Goal: Task Accomplishment & Management: Use online tool/utility

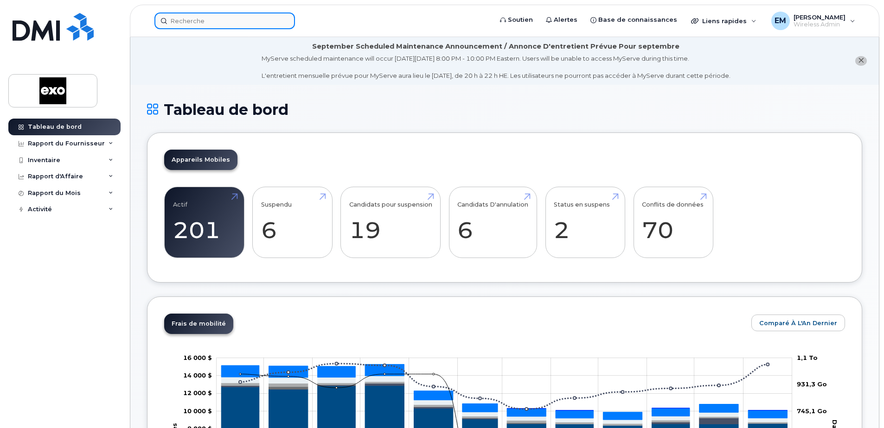
click at [207, 25] on input at bounding box center [224, 21] width 140 height 17
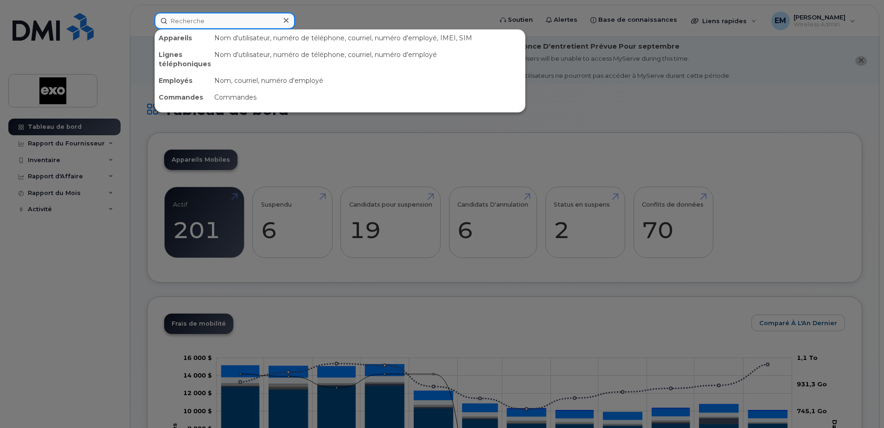
paste input "514-594-2576"
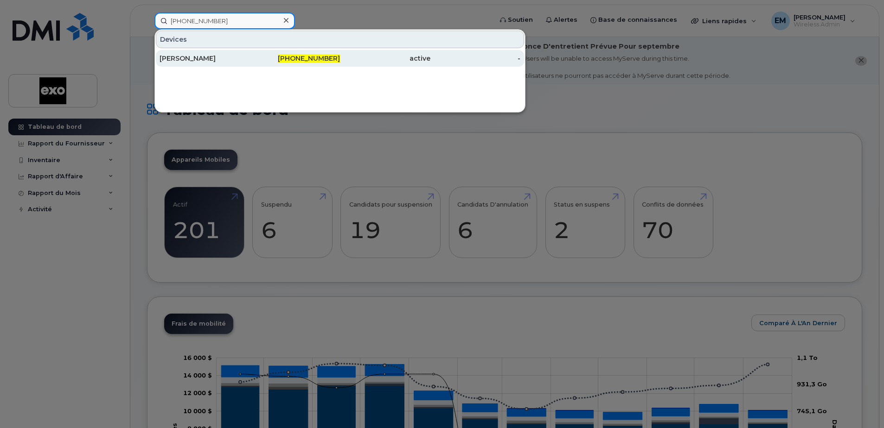
type input "514-594-2576"
click at [234, 57] on div "[PERSON_NAME] [PERSON_NAME]" at bounding box center [204, 58] width 90 height 9
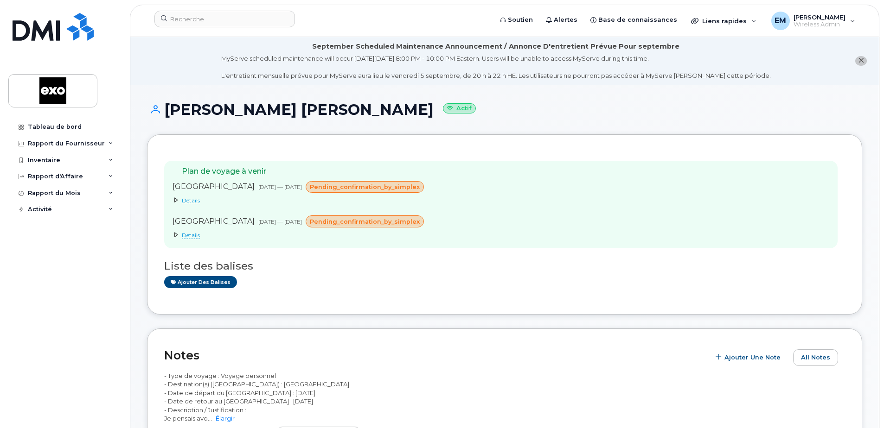
click at [190, 201] on span "Details" at bounding box center [191, 200] width 18 height 7
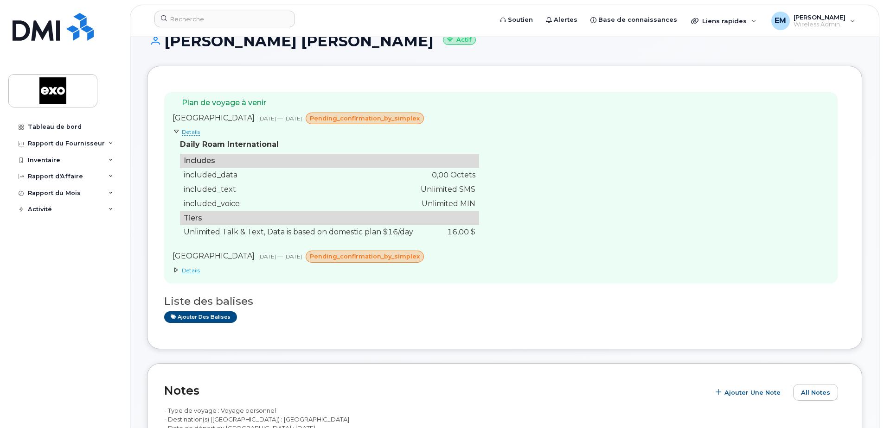
scroll to position [93, 0]
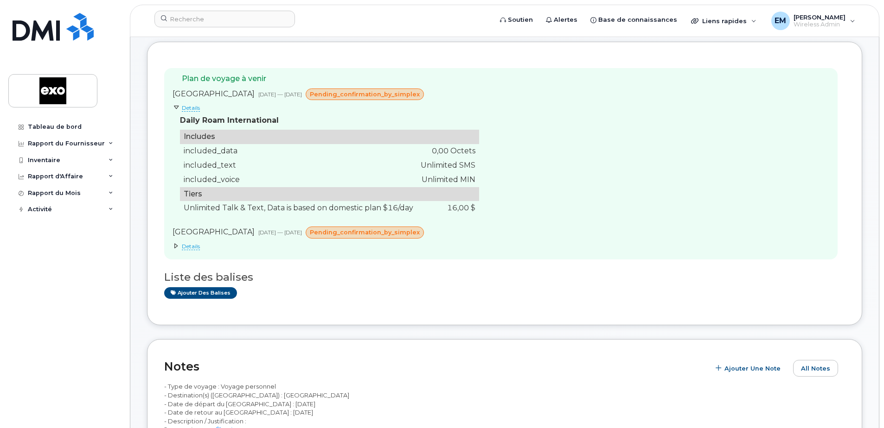
click at [186, 246] on span "Details" at bounding box center [191, 246] width 18 height 7
click at [175, 248] on icon at bounding box center [176, 246] width 6 height 6
click at [186, 247] on span "Details" at bounding box center [191, 246] width 18 height 7
click at [193, 248] on span "Details" at bounding box center [191, 246] width 18 height 7
click at [174, 247] on icon at bounding box center [176, 246] width 6 height 6
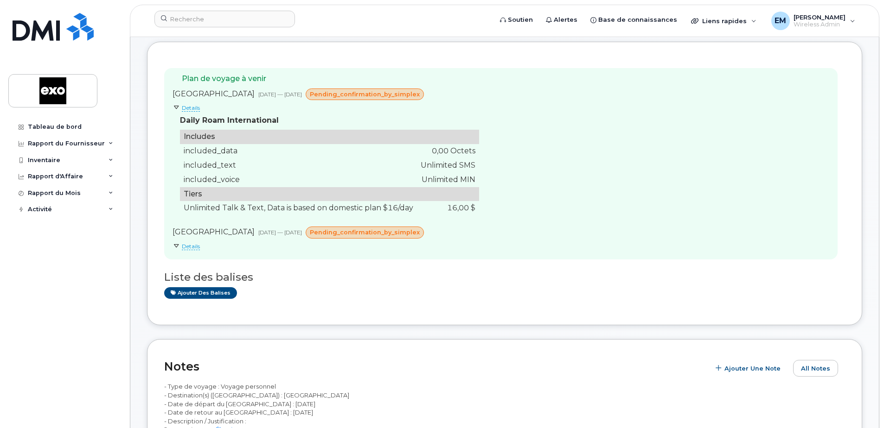
click at [177, 107] on icon at bounding box center [176, 108] width 6 height 6
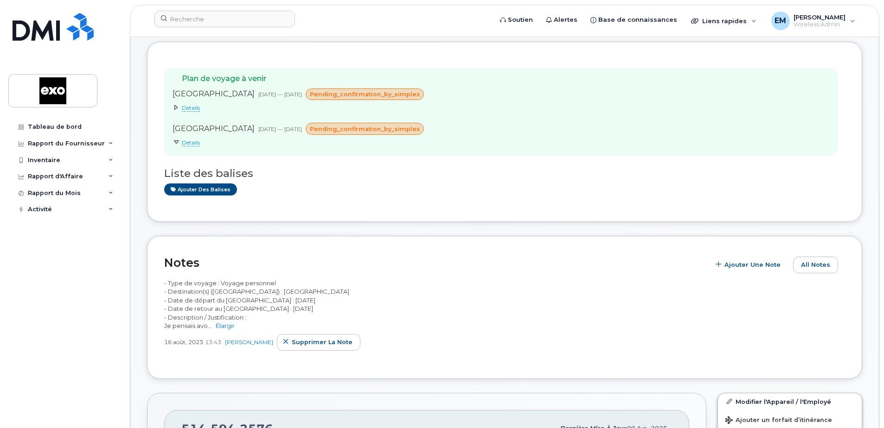
click at [188, 146] on span "Details" at bounding box center [191, 142] width 18 height 7
click at [176, 143] on icon at bounding box center [176, 143] width 6 height 6
click at [188, 105] on span "Details" at bounding box center [191, 107] width 18 height 7
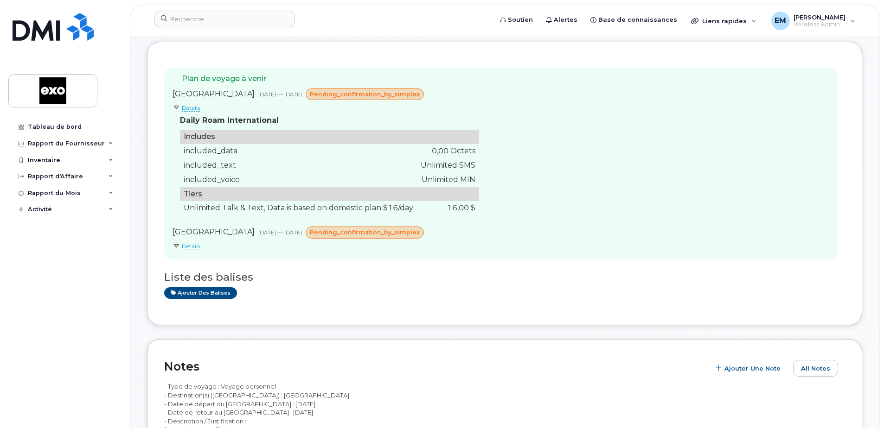
click at [621, 214] on div "Plan de voyage à venir France 04 sept., 2025 — 13 sept., 2025 pending_confirmat…" at bounding box center [500, 163] width 673 height 191
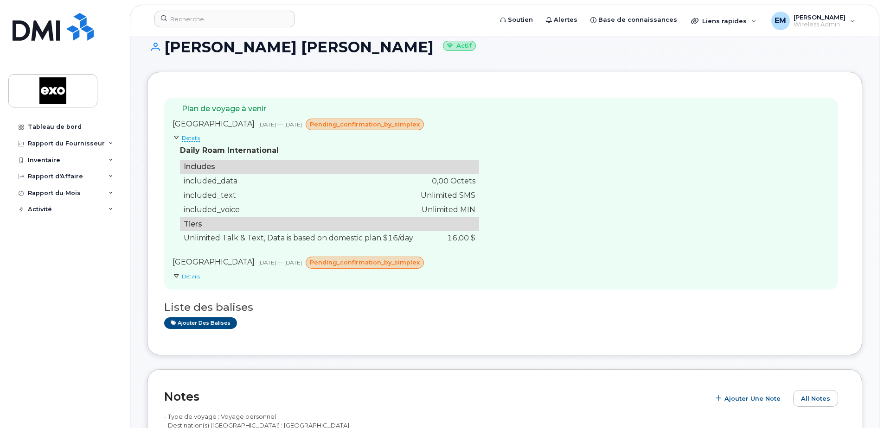
scroll to position [46, 0]
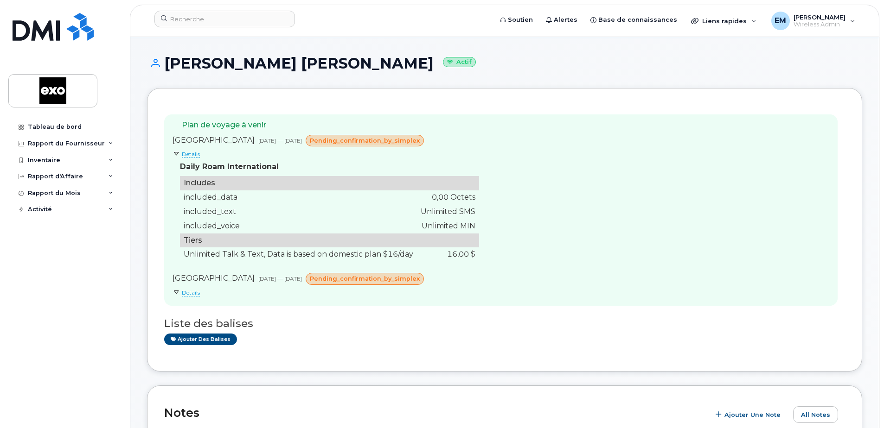
click at [655, 181] on div "Plan de voyage à venir France 04 sept., 2025 — 13 sept., 2025 pending_confirmat…" at bounding box center [500, 209] width 673 height 191
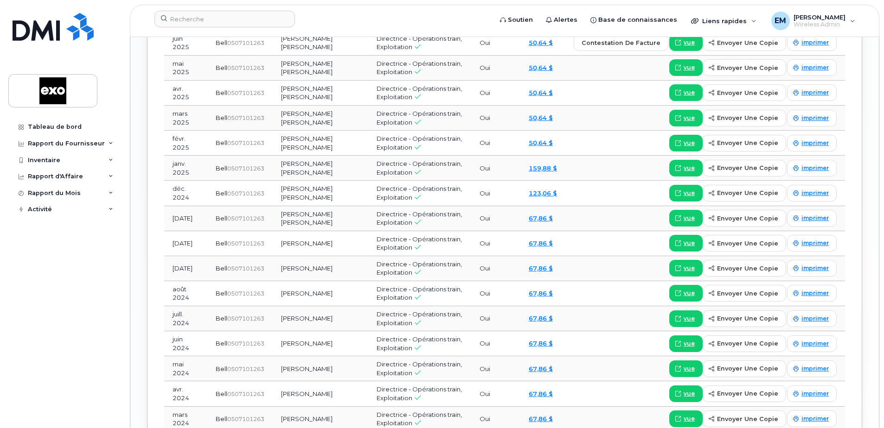
scroll to position [1279, 0]
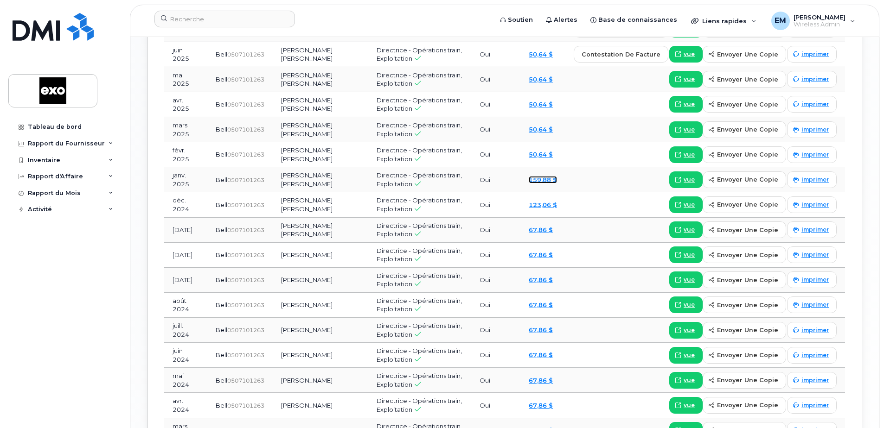
click at [548, 176] on link "159,88 $" at bounding box center [542, 179] width 28 height 7
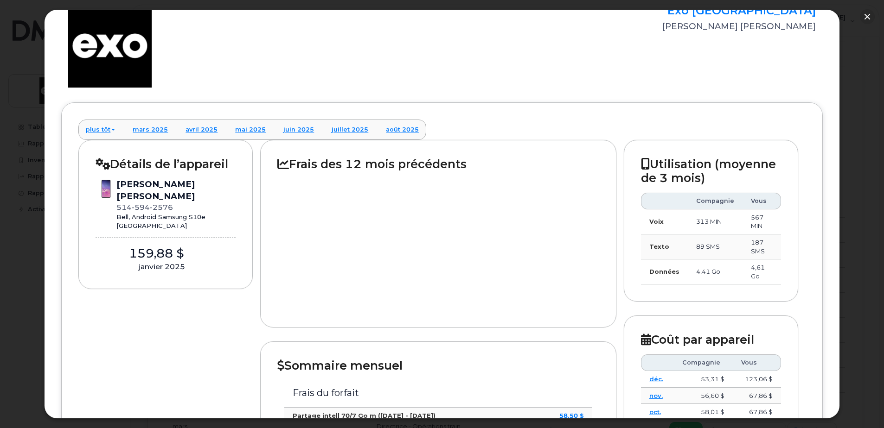
scroll to position [0, 0]
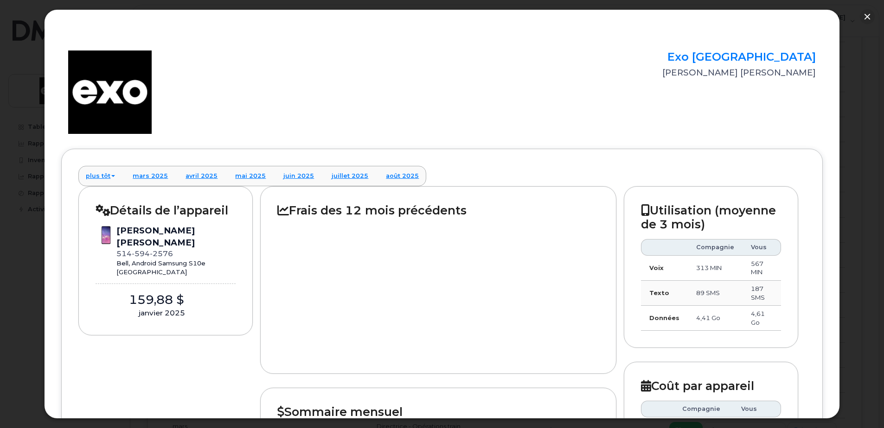
click at [392, 304] on div at bounding box center [438, 287] width 322 height 140
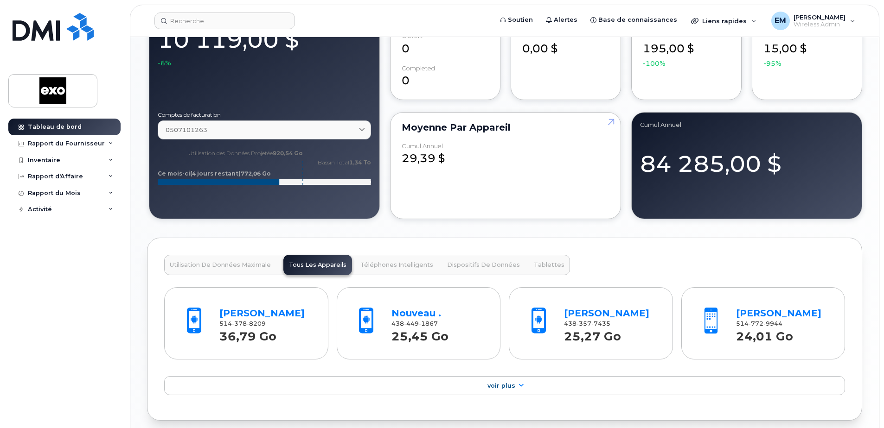
scroll to position [603, 0]
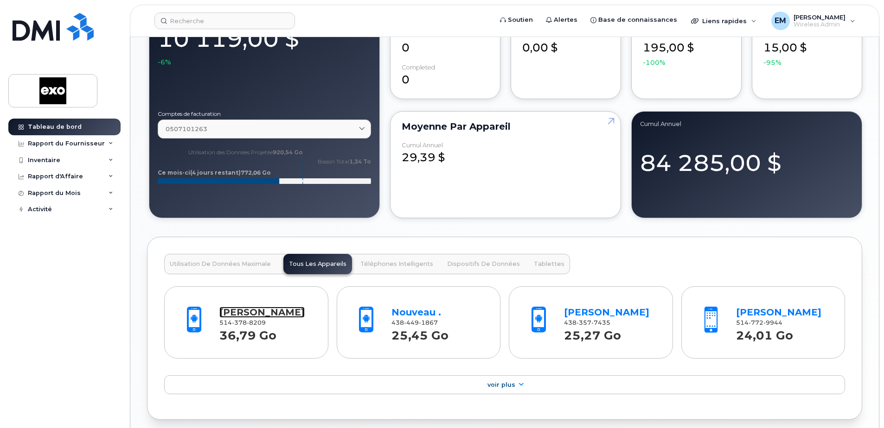
click at [272, 318] on link "[PERSON_NAME]" at bounding box center [261, 312] width 85 height 11
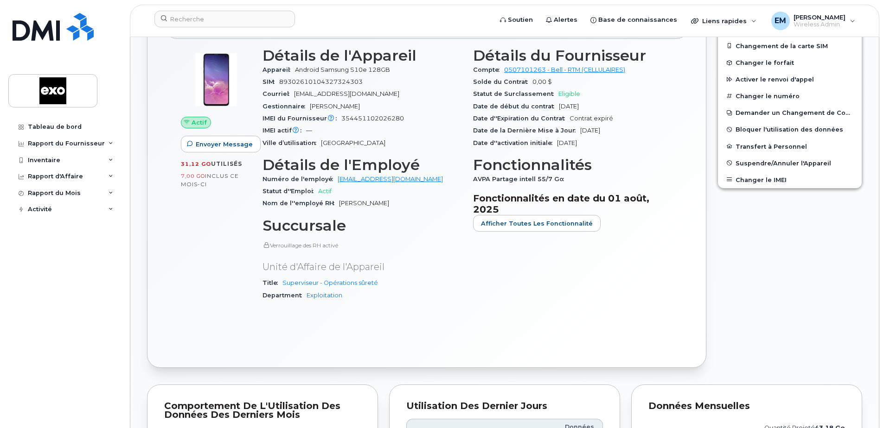
scroll to position [346, 0]
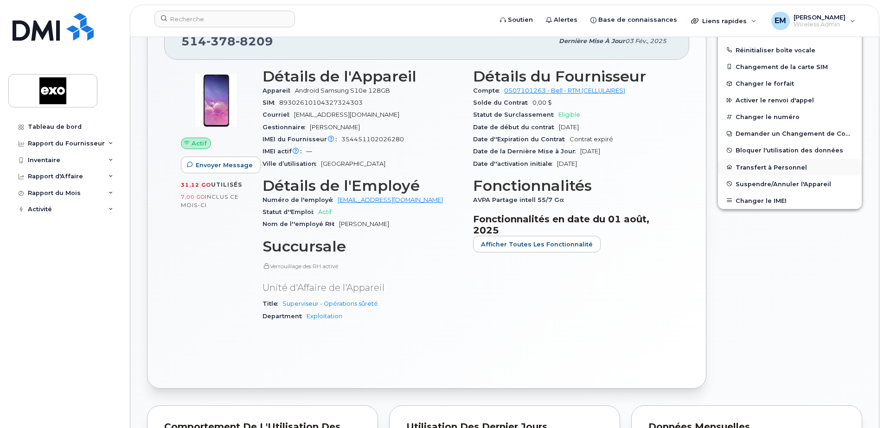
click at [789, 166] on button "Transfert à Personnel" at bounding box center [790, 167] width 144 height 17
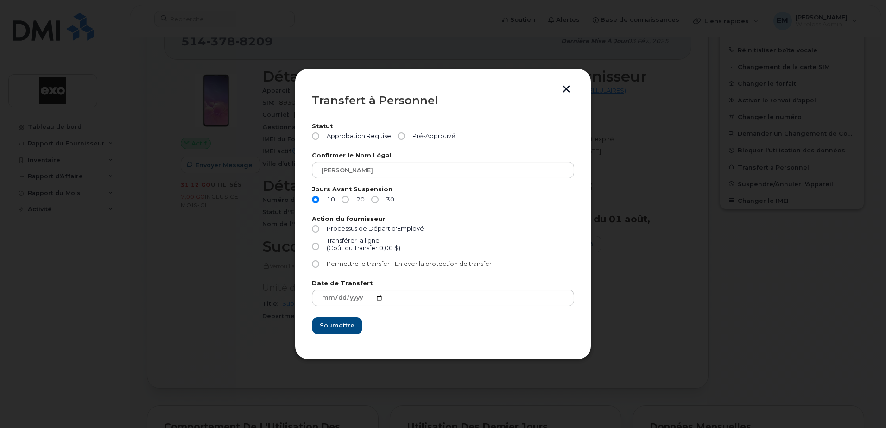
click at [318, 266] on input "Permettre le transfer - Enlever la protection de transfer" at bounding box center [315, 264] width 7 height 7
radio input "true"
click at [398, 136] on input "Pré-Approuvé" at bounding box center [401, 136] width 7 height 7
radio input "true"
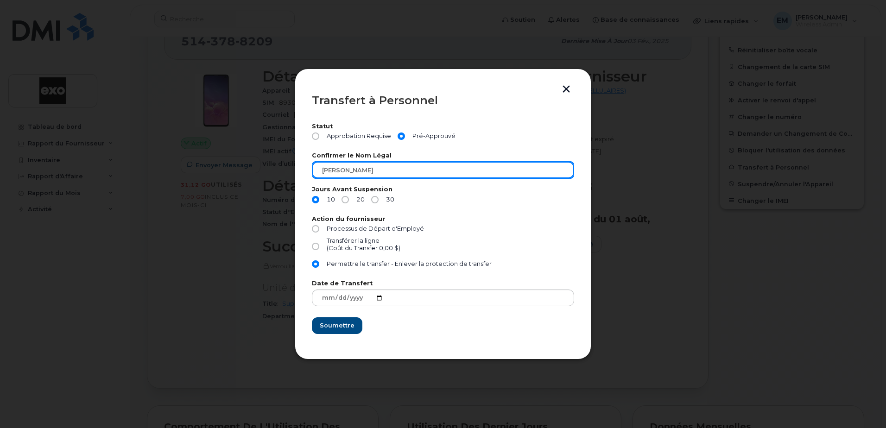
click at [425, 169] on input "[PERSON_NAME]" at bounding box center [443, 170] width 262 height 17
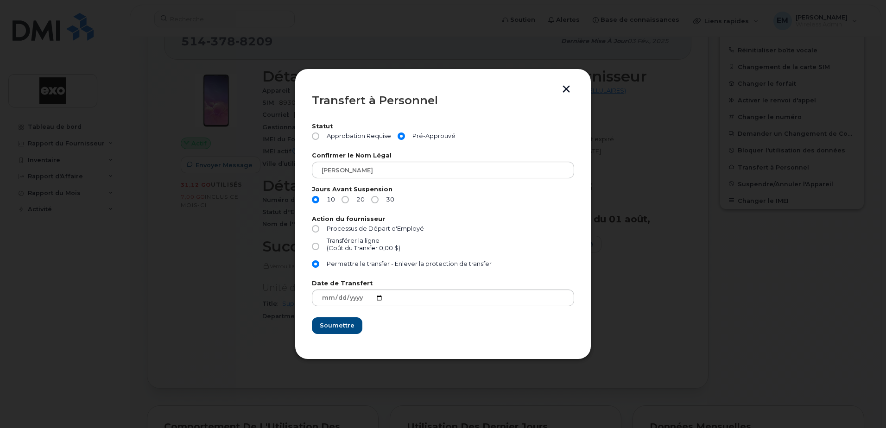
click at [530, 219] on label "Action du fournisseur" at bounding box center [443, 219] width 262 height 6
click at [562, 89] on button "button" at bounding box center [567, 90] width 14 height 10
